Goal: Task Accomplishment & Management: Manage account settings

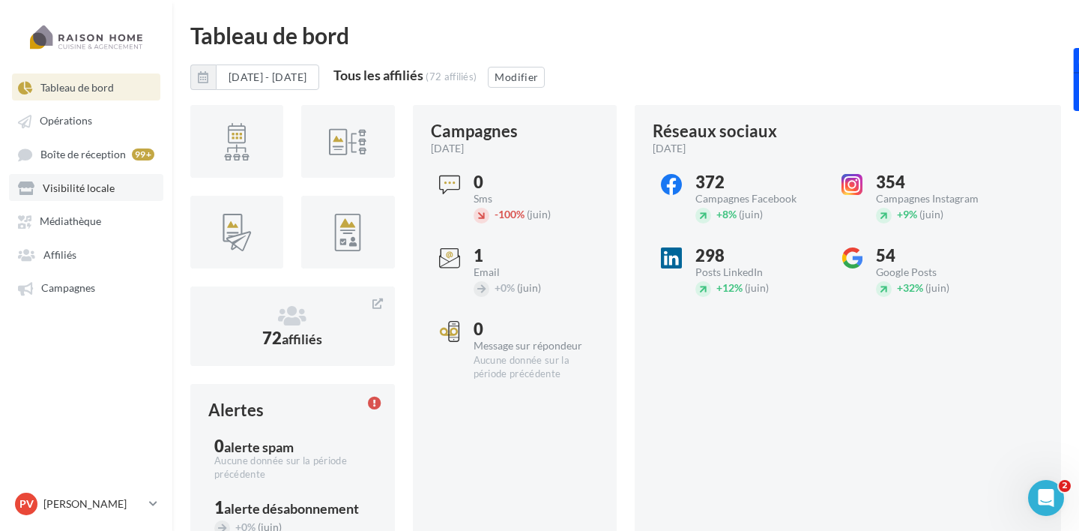
click at [90, 194] on span "Visibilité locale" at bounding box center [79, 187] width 72 height 13
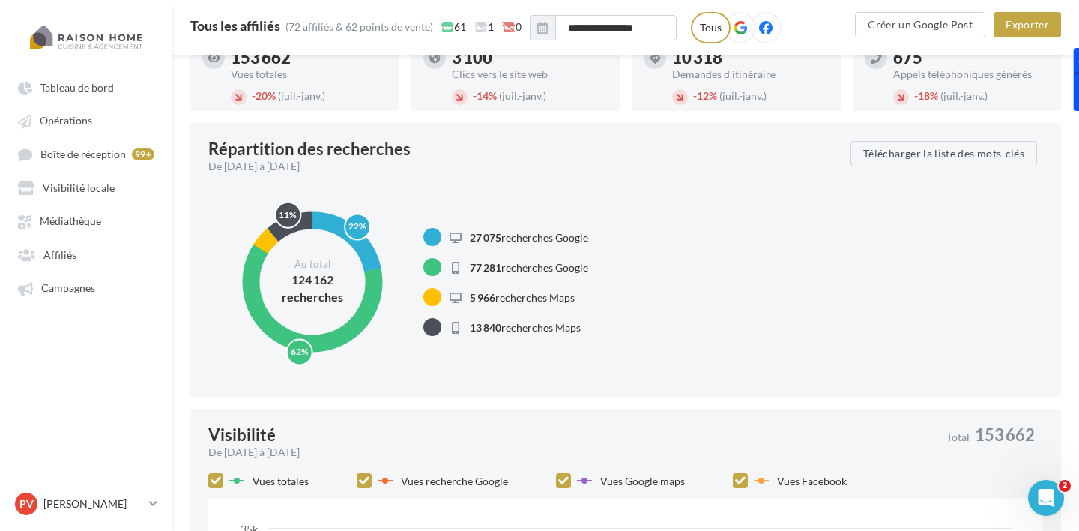
scroll to position [140, 0]
click at [903, 154] on button "Télécharger la liste des mots-clés" at bounding box center [943, 152] width 187 height 25
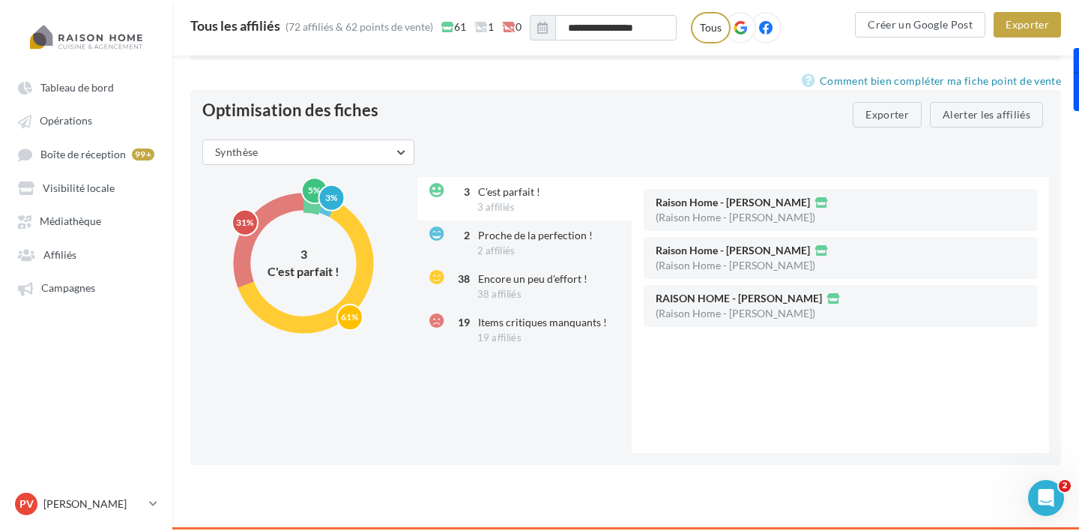
scroll to position [1822, 0]
click at [494, 246] on span "2 affiliés" at bounding box center [496, 250] width 38 height 12
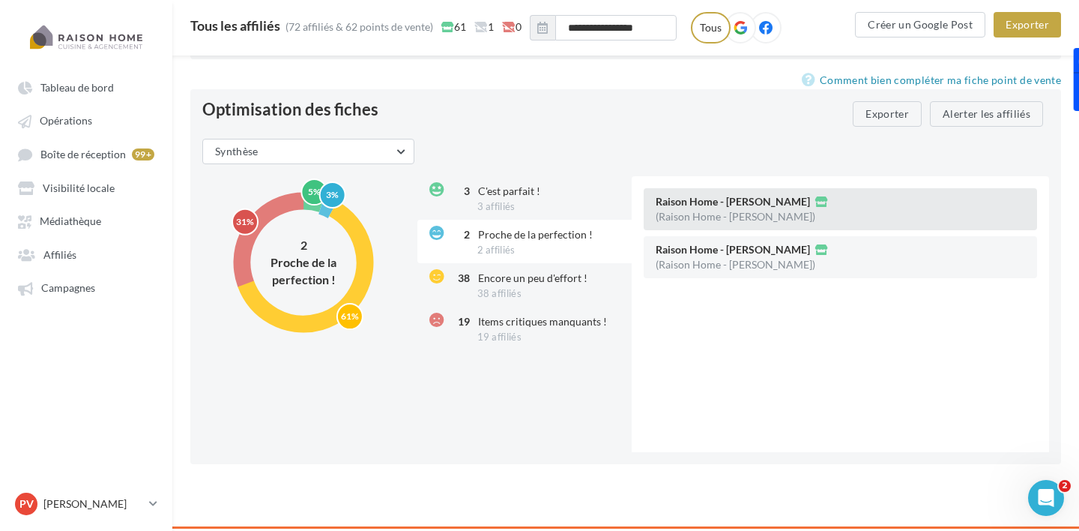
click at [715, 212] on div "(Raison Home - [PERSON_NAME])" at bounding box center [736, 216] width 160 height 10
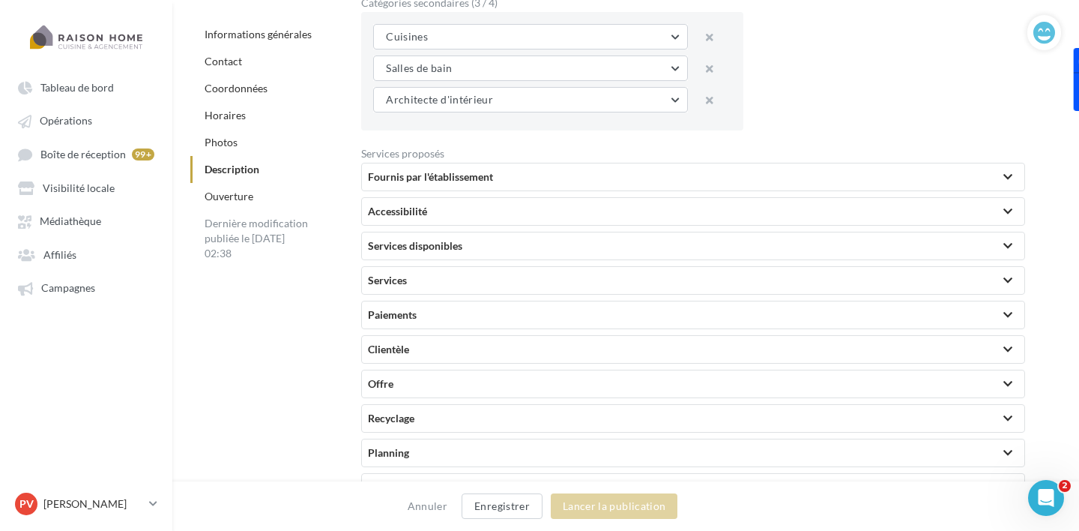
scroll to position [2930, 0]
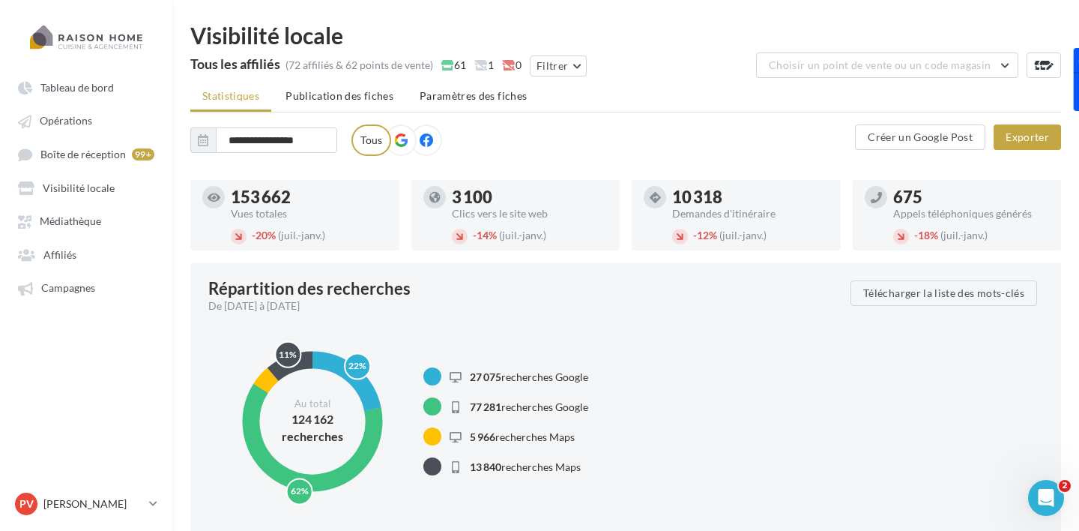
click at [239, 193] on div "153 662" at bounding box center [309, 197] width 157 height 16
click at [262, 199] on div "153 662" at bounding box center [309, 197] width 157 height 16
drag, startPoint x: 450, startPoint y: 196, endPoint x: 545, endPoint y: 211, distance: 96.3
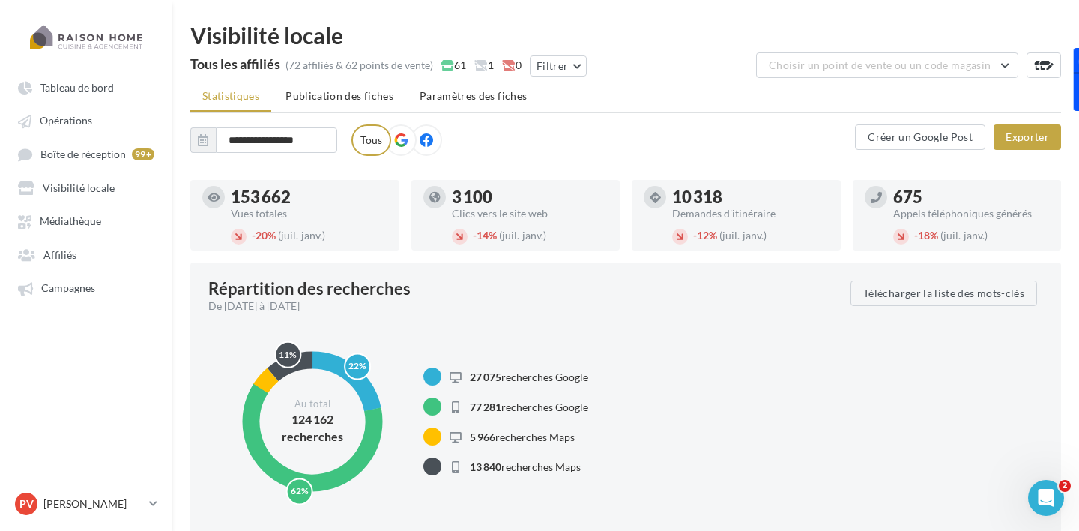
click at [545, 211] on div "3 100 Clics vers le site web - 14% (juil.-janv.)" at bounding box center [515, 215] width 185 height 58
click at [356, 220] on div "153 662 Vues totales - 20% (juil.-janv.)" at bounding box center [309, 215] width 157 height 58
click at [403, 146] on icon at bounding box center [400, 139] width 13 height 13
click at [425, 141] on icon at bounding box center [426, 139] width 13 height 13
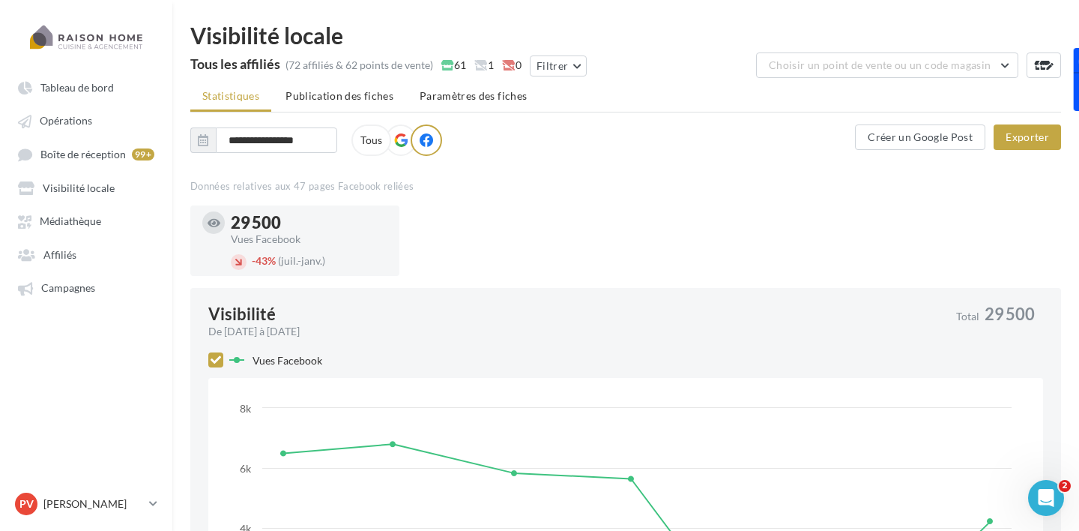
click at [394, 138] on icon at bounding box center [400, 139] width 13 height 13
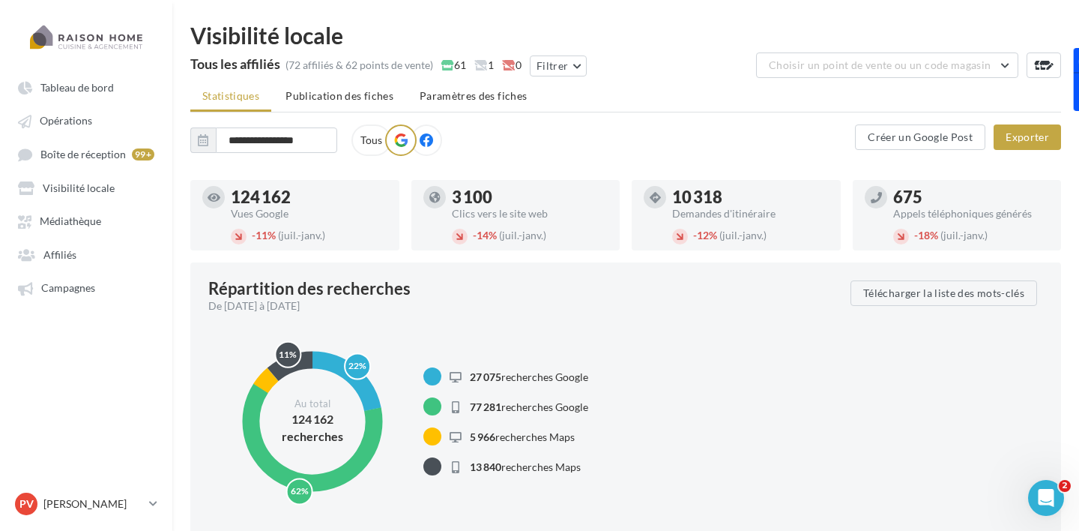
drag, startPoint x: 232, startPoint y: 197, endPoint x: 291, endPoint y: 217, distance: 63.3
click at [291, 217] on div "124 162 Vues Google" at bounding box center [309, 204] width 157 height 30
drag, startPoint x: 448, startPoint y: 192, endPoint x: 563, endPoint y: 213, distance: 117.3
click at [563, 213] on div "3 100 Clics vers le site web - 14% (juil.-janv.)" at bounding box center [515, 215] width 185 height 58
drag, startPoint x: 674, startPoint y: 193, endPoint x: 772, endPoint y: 223, distance: 102.6
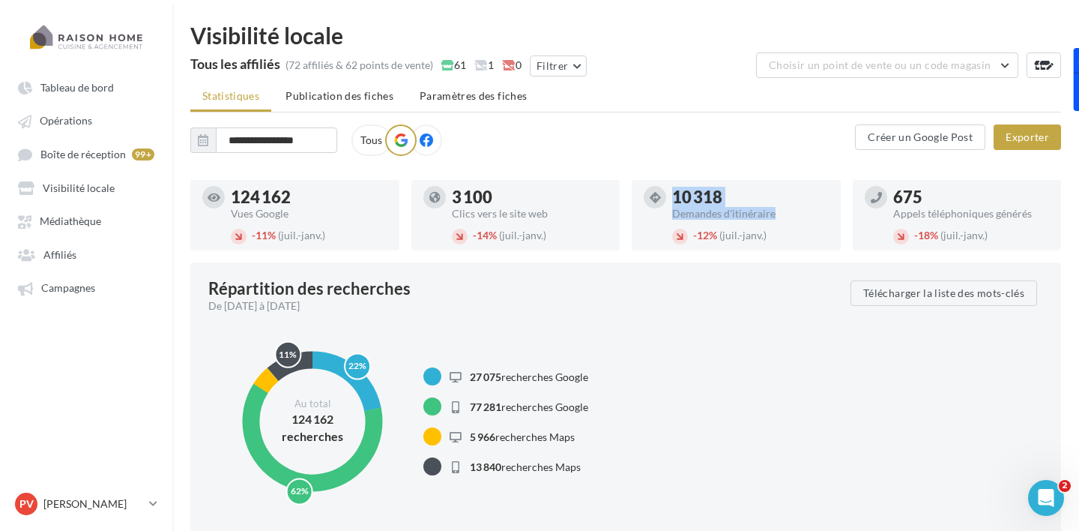
click at [772, 223] on div "10 318 Demandes d'itinéraire - 12% (juil.-janv.)" at bounding box center [736, 215] width 185 height 58
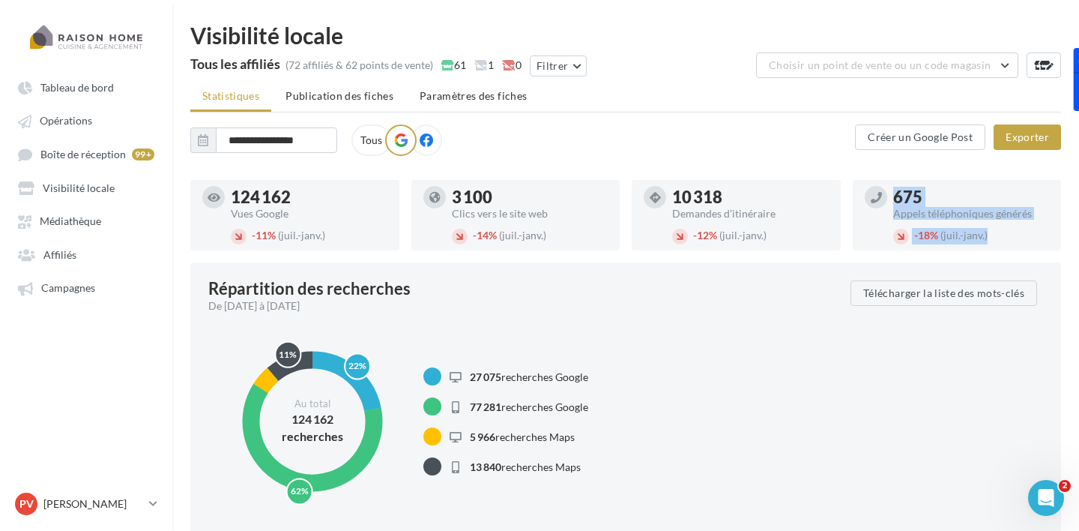
drag, startPoint x: 887, startPoint y: 196, endPoint x: 1062, endPoint y: 205, distance: 174.8
click at [1062, 205] on div "675 Appels téléphoniques générés - 18% (juil.-janv.)" at bounding box center [963, 215] width 221 height 70
click at [1024, 209] on div "Appels téléphoniques générés" at bounding box center [971, 213] width 157 height 10
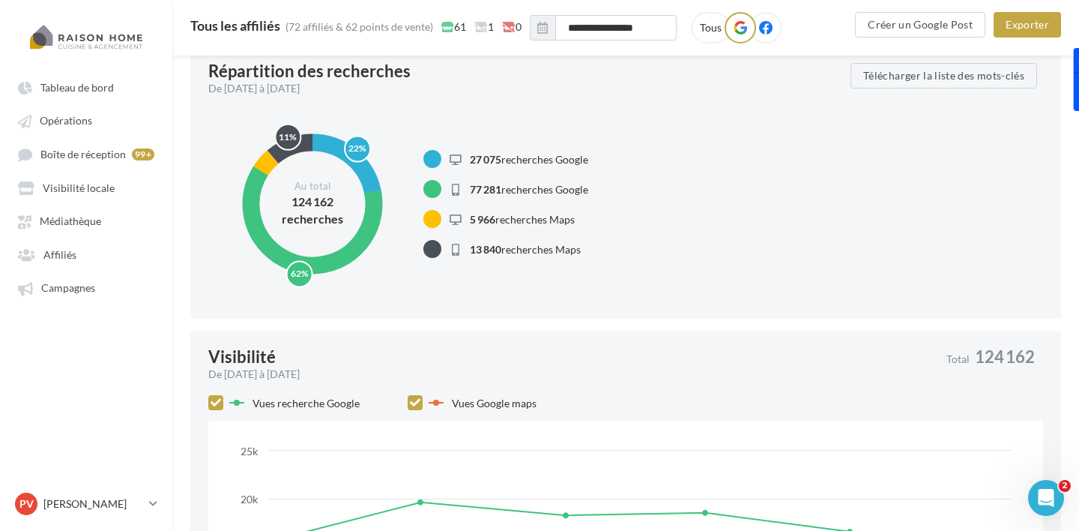
scroll to position [210, 0]
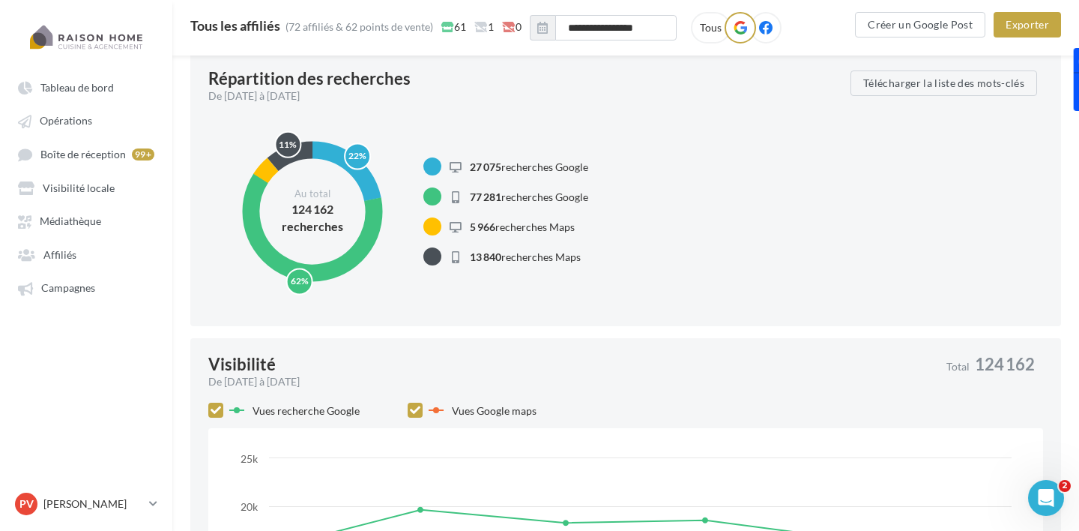
click at [426, 233] on div at bounding box center [432, 226] width 18 height 18
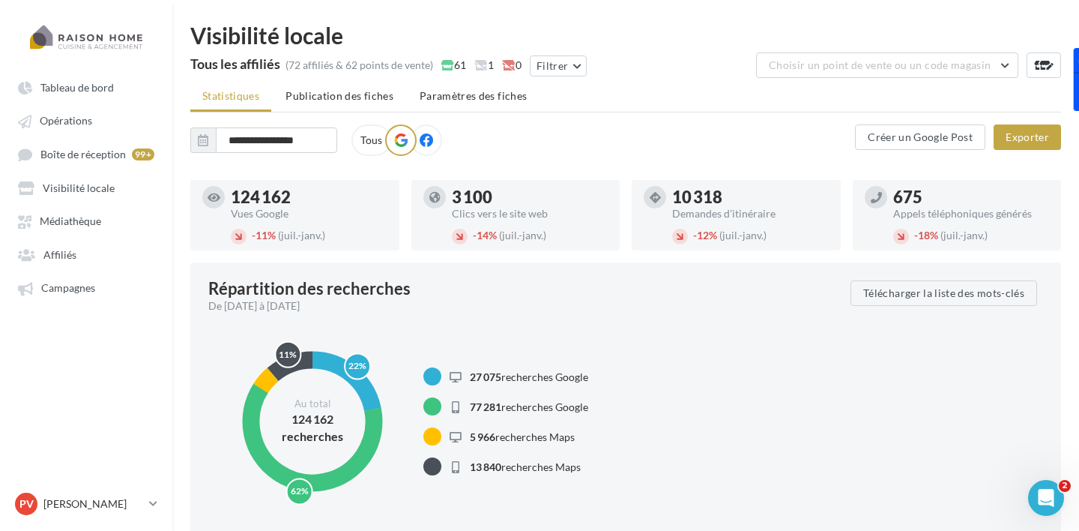
scroll to position [4, 0]
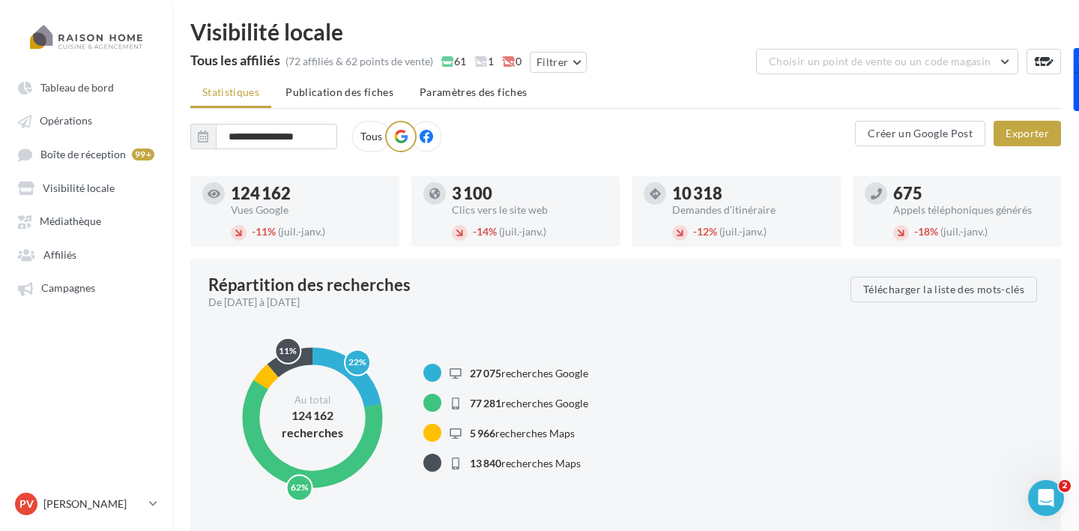
click at [271, 375] on div "22% 62% 5% 11% Au total 124 162 recherches" at bounding box center [312, 417] width 209 height 193
click at [435, 435] on div at bounding box center [432, 432] width 18 height 18
click at [453, 435] on icon at bounding box center [456, 433] width 12 height 10
click at [470, 435] on span "5 966" at bounding box center [482, 432] width 25 height 13
click at [563, 372] on span "27 075 recherches Google" at bounding box center [529, 372] width 118 height 13
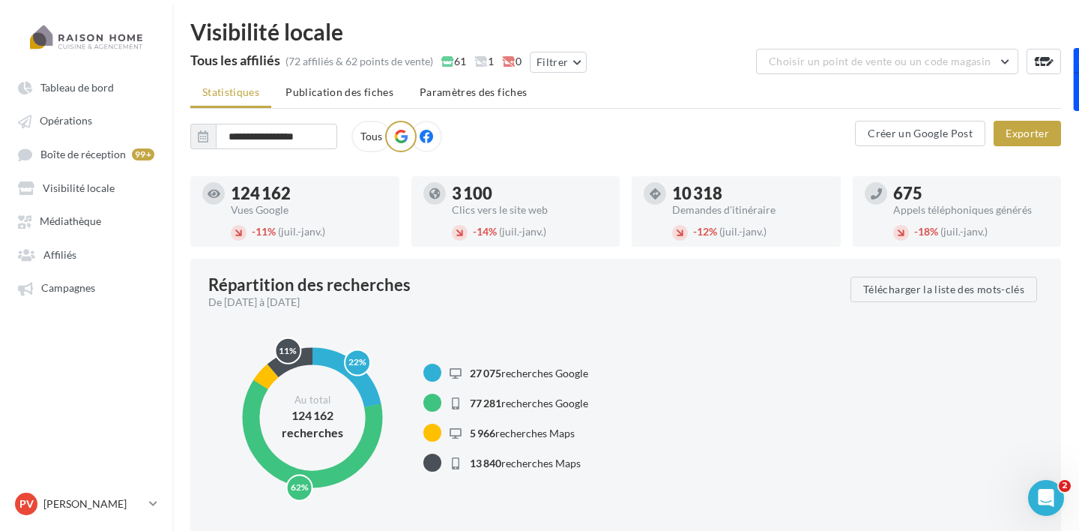
click at [553, 431] on span "5 966 recherches Maps" at bounding box center [522, 432] width 105 height 13
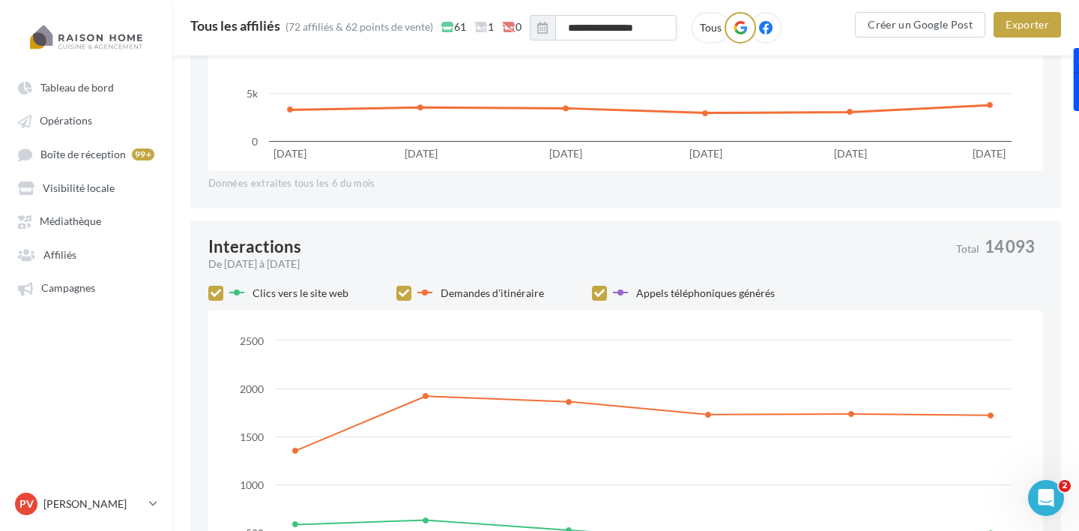
scroll to position [899, 0]
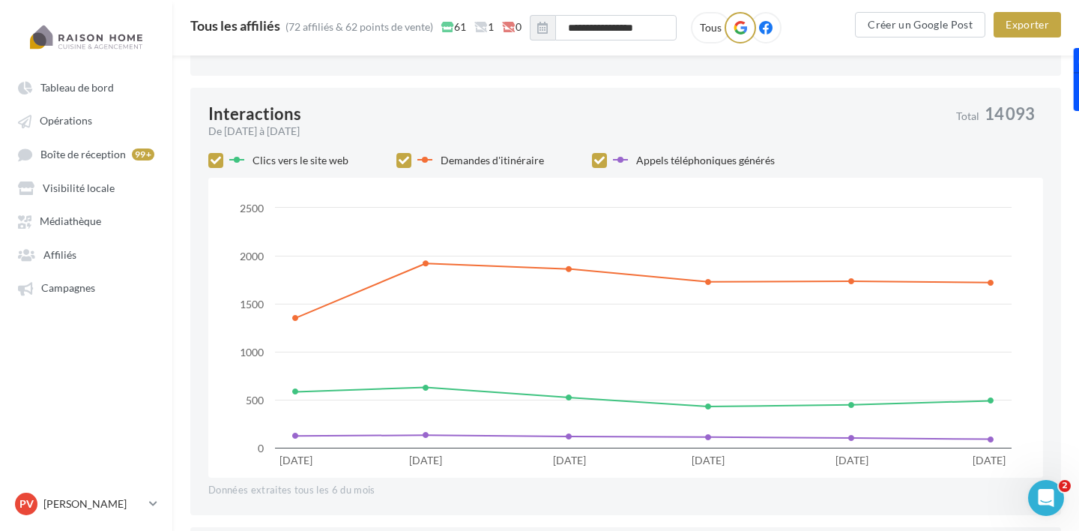
click at [402, 160] on icon at bounding box center [404, 160] width 10 height 10
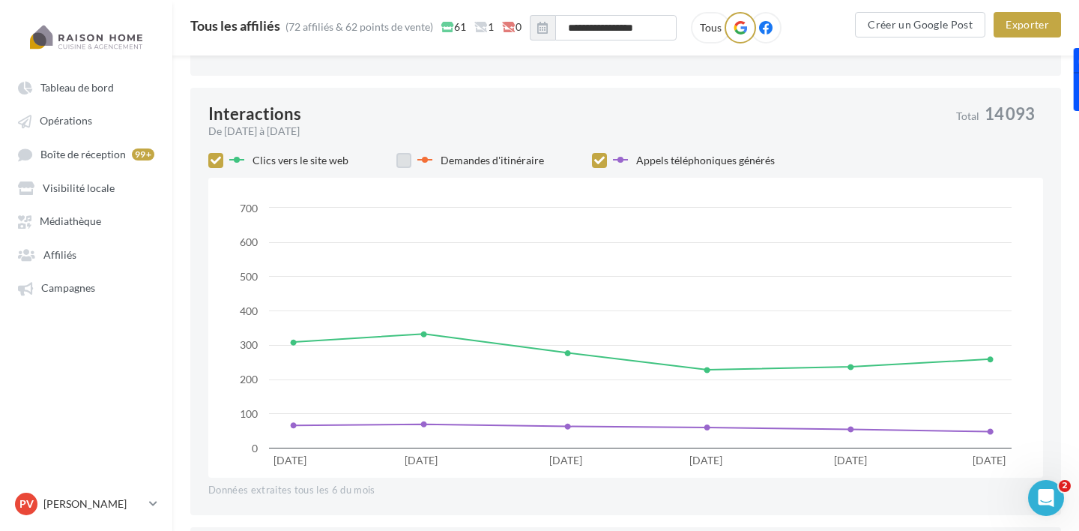
click at [402, 160] on label at bounding box center [403, 160] width 15 height 15
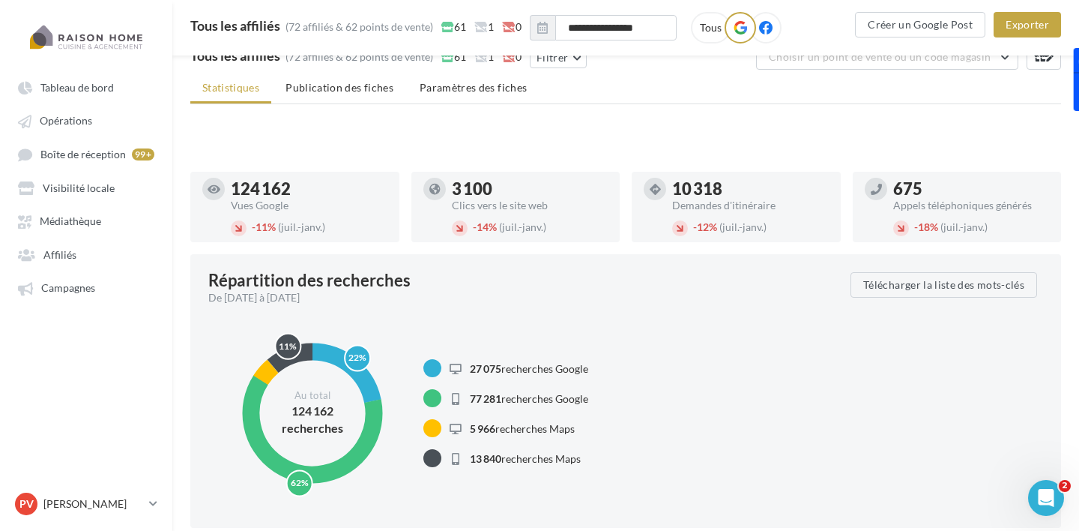
scroll to position [0, 0]
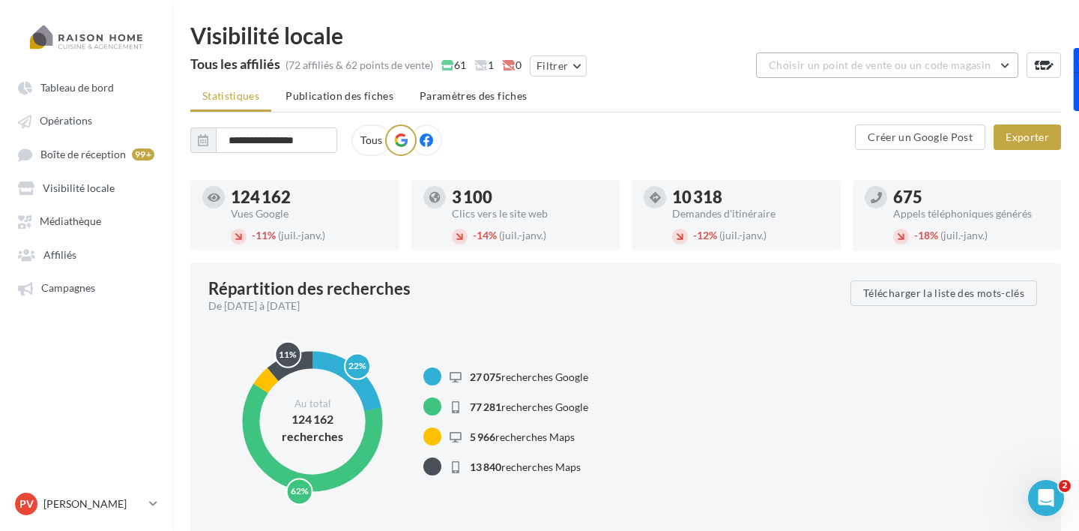
click at [826, 61] on span "Choisir un point de vente ou un code magasin" at bounding box center [880, 64] width 222 height 13
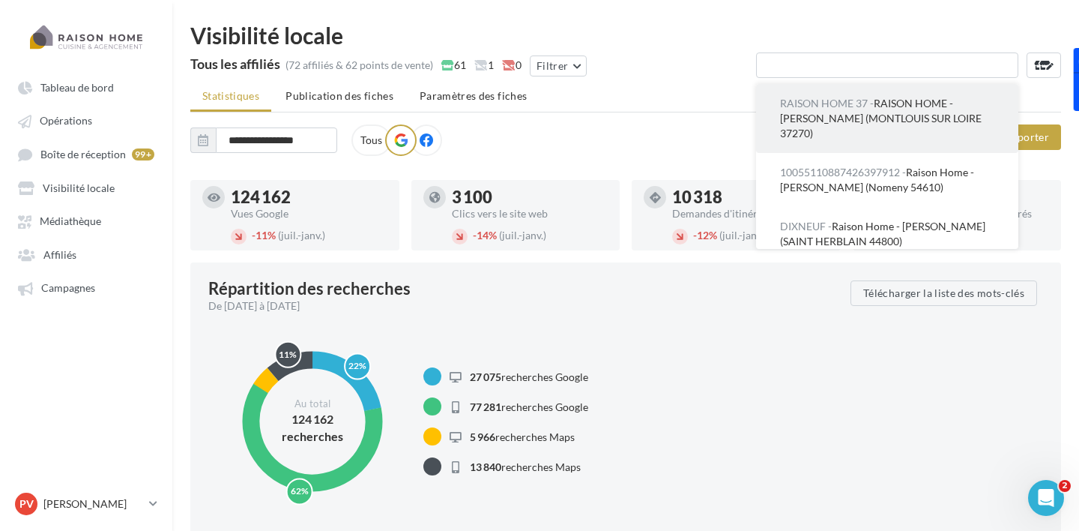
click at [809, 100] on span "RAISON HOME 37 -" at bounding box center [827, 103] width 94 height 13
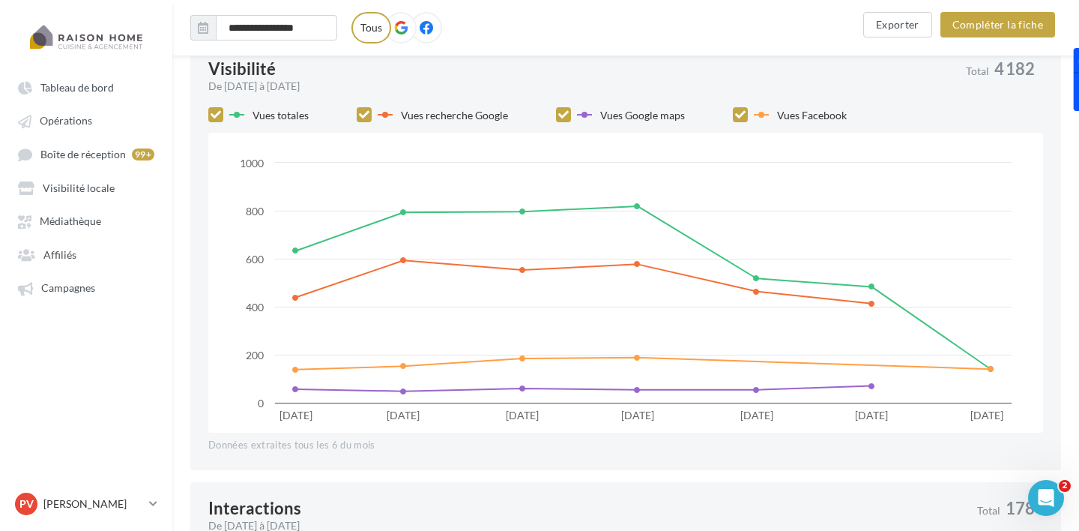
scroll to position [746, 0]
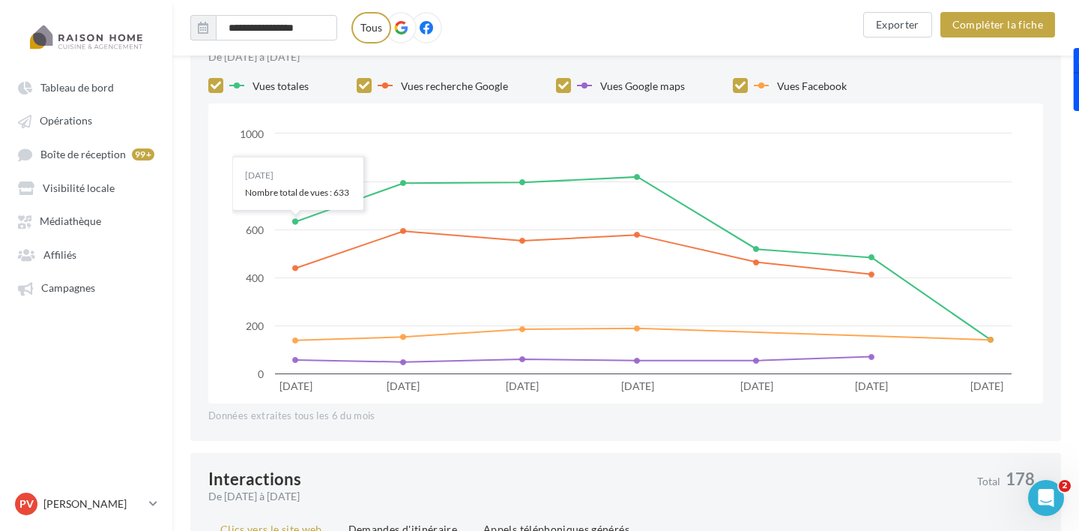
click at [363, 90] on icon at bounding box center [364, 85] width 10 height 10
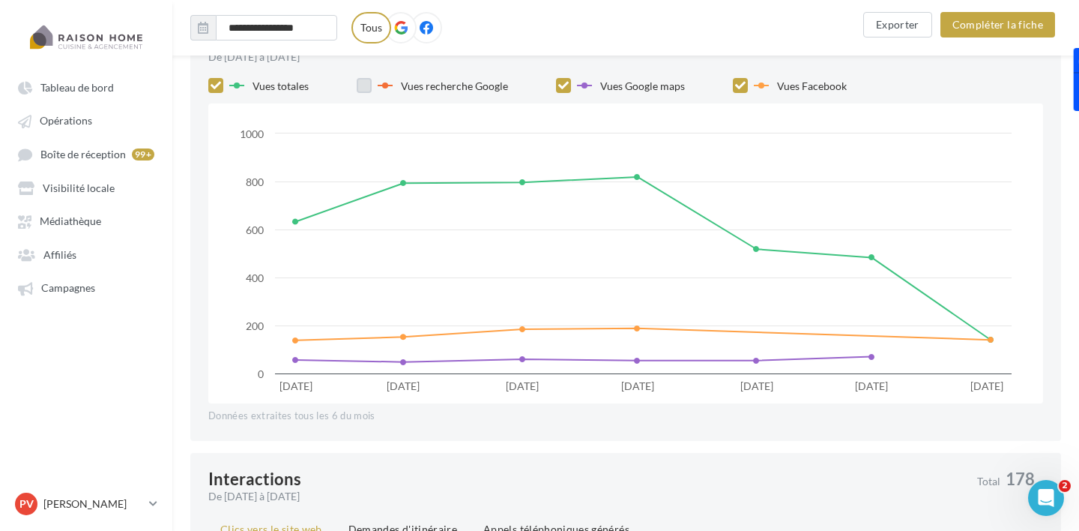
click at [560, 85] on icon at bounding box center [563, 85] width 10 height 10
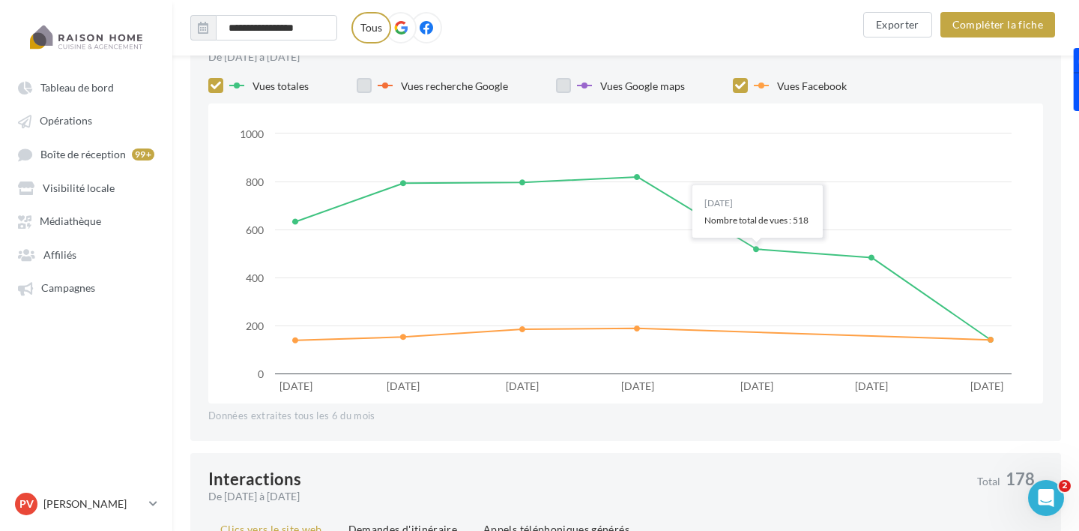
click at [737, 85] on icon at bounding box center [740, 85] width 10 height 10
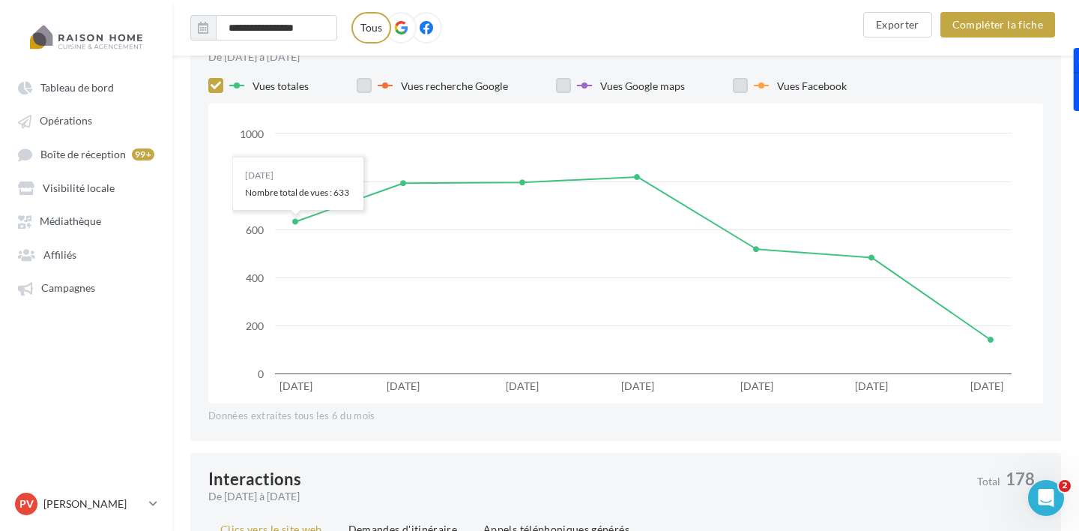
click at [211, 88] on icon at bounding box center [216, 85] width 10 height 10
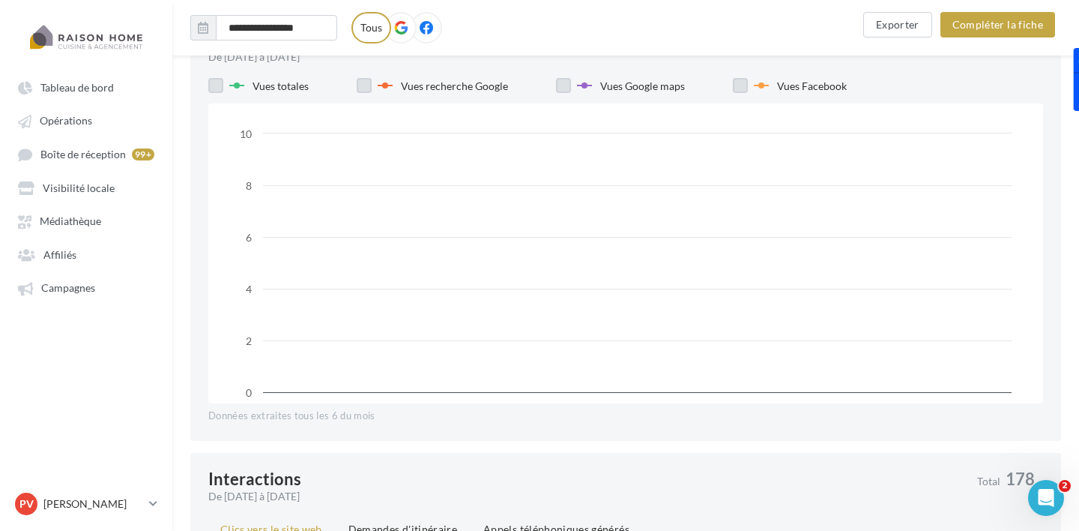
click at [211, 88] on label at bounding box center [215, 85] width 15 height 15
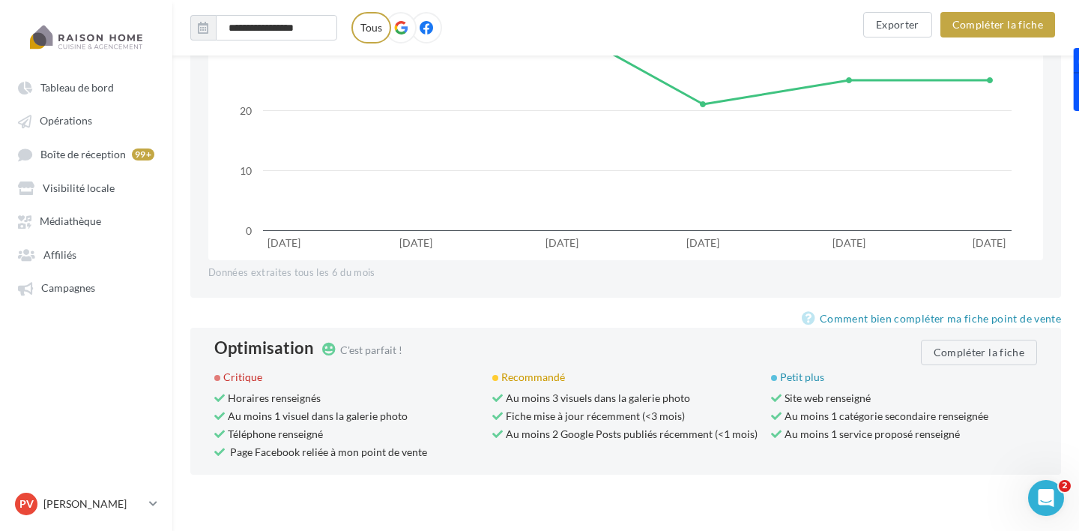
scroll to position [1380, 0]
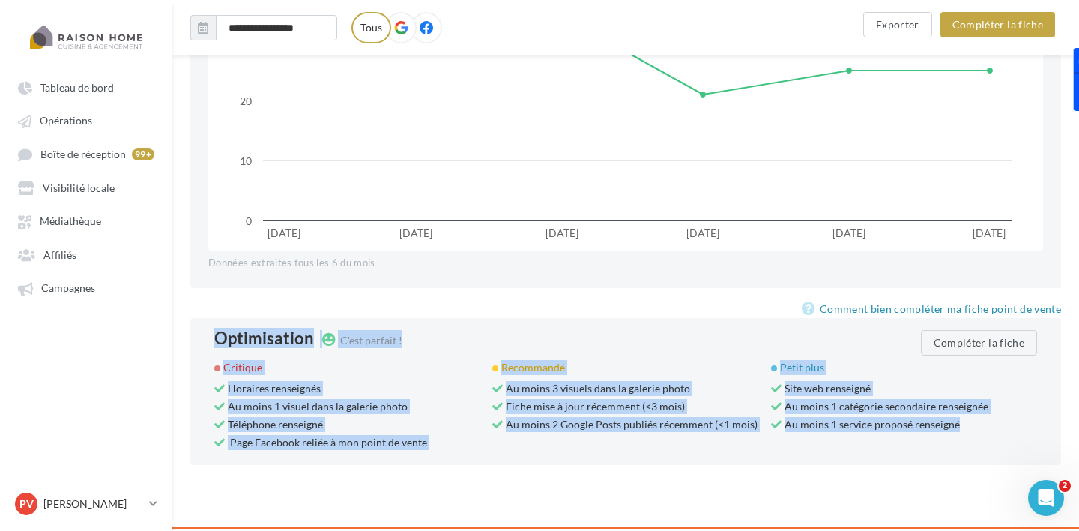
drag, startPoint x: 216, startPoint y: 340, endPoint x: 862, endPoint y: 450, distance: 655.9
click at [865, 450] on div "Optimisation C'est parfait ! Compléter la fiche Critique Horaires renseignés Au…" at bounding box center [625, 391] width 823 height 123
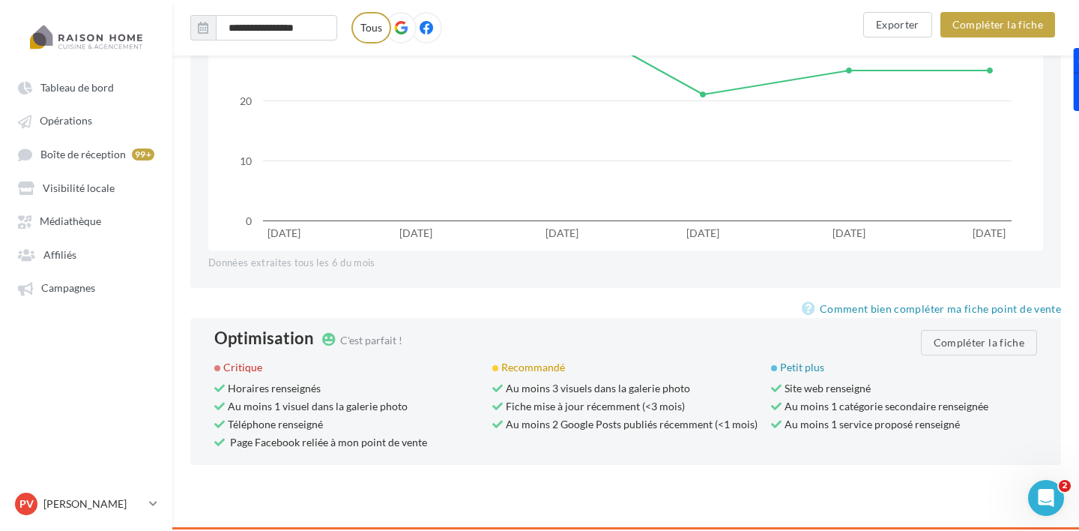
click at [781, 447] on div "Critique Horaires renseignés Au moins 1 visuel dans la galerie photo Téléphone …" at bounding box center [631, 406] width 835 height 93
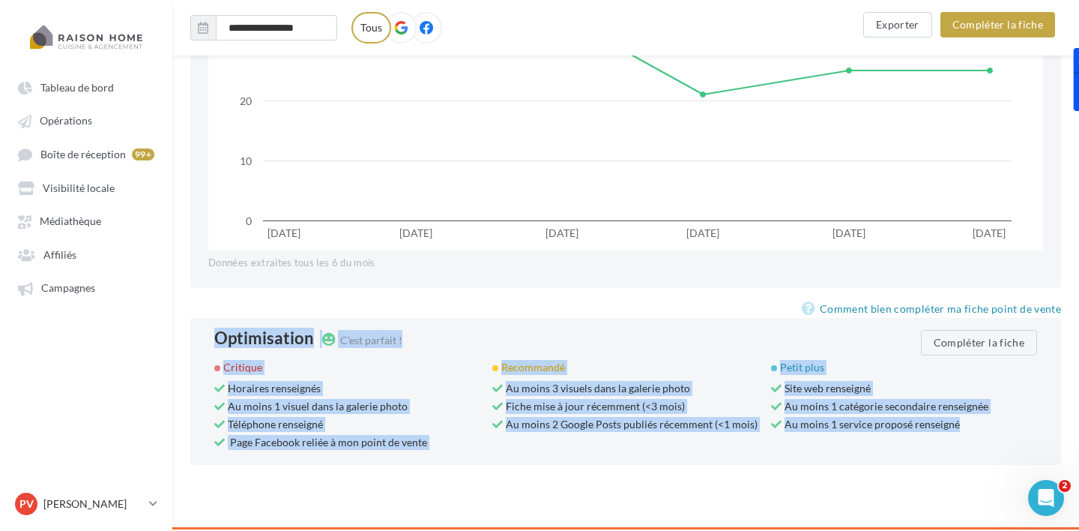
drag, startPoint x: 212, startPoint y: 339, endPoint x: 790, endPoint y: 440, distance: 586.5
click at [791, 440] on div "Optimisation C'est parfait ! Compléter la fiche Critique Horaires renseignés Au…" at bounding box center [625, 391] width 871 height 147
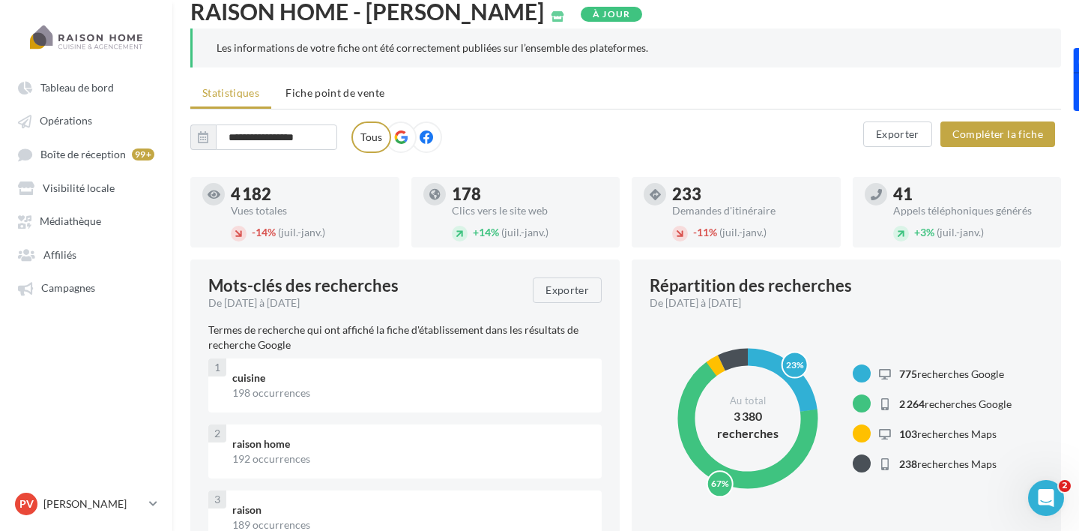
scroll to position [0, 0]
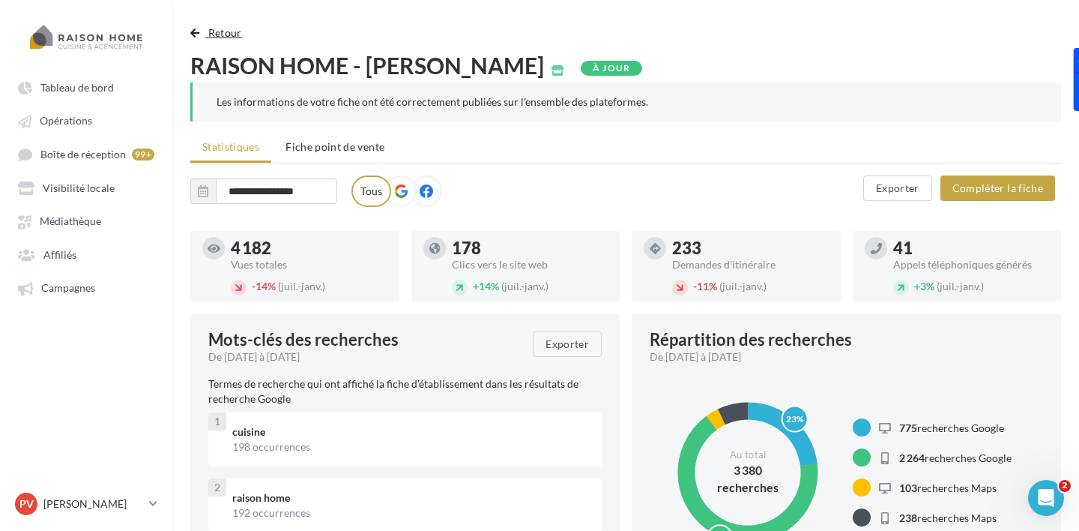
click at [222, 37] on span "Retour" at bounding box center [225, 32] width 34 height 13
